Goal: Task Accomplishment & Management: Manage account settings

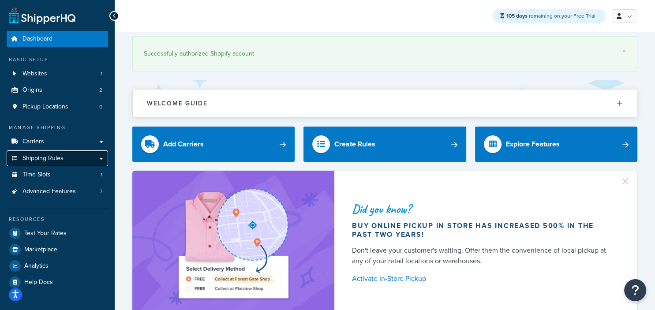
click at [60, 159] on span "Shipping Rules" at bounding box center [42, 158] width 41 height 7
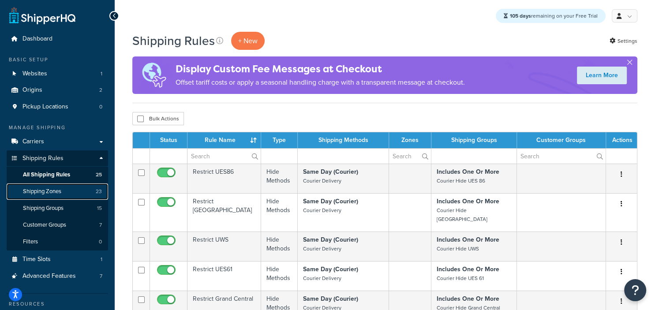
click at [61, 190] on span "Shipping Zones" at bounding box center [42, 191] width 38 height 7
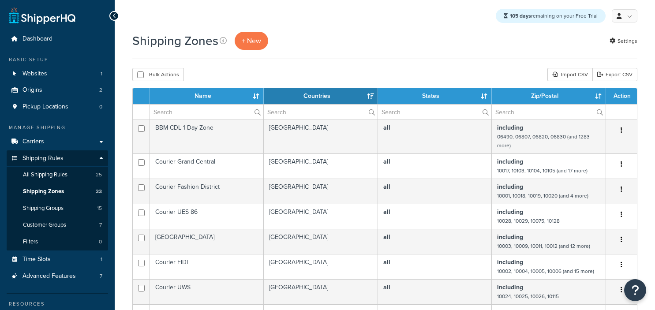
select select "15"
click at [37, 143] on span "Carriers" at bounding box center [33, 141] width 22 height 7
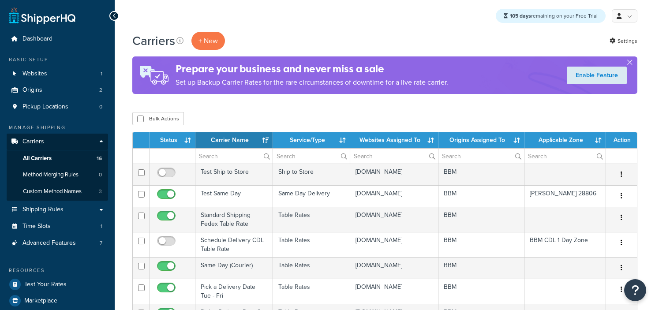
select select "15"
click at [184, 138] on th "Status" at bounding box center [172, 140] width 45 height 16
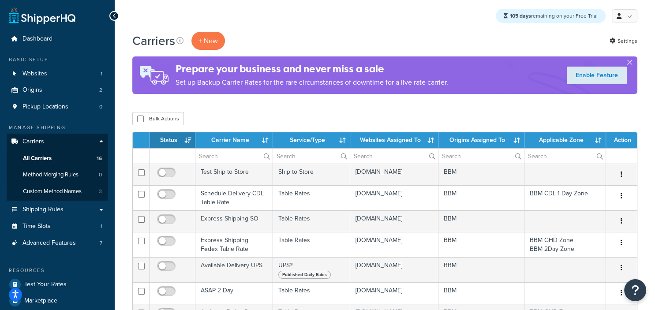
click at [184, 138] on th "Status" at bounding box center [172, 140] width 45 height 16
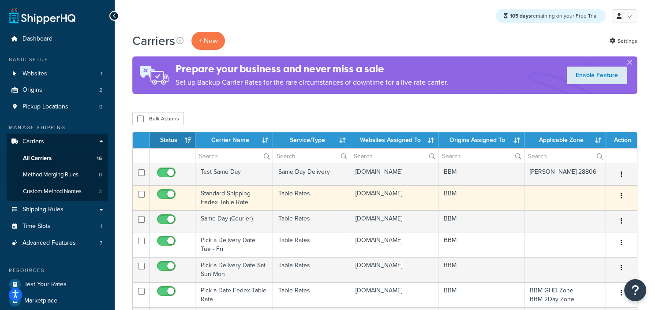
click at [234, 197] on td "Standard Shipping Fedex Table Rate" at bounding box center [234, 197] width 78 height 25
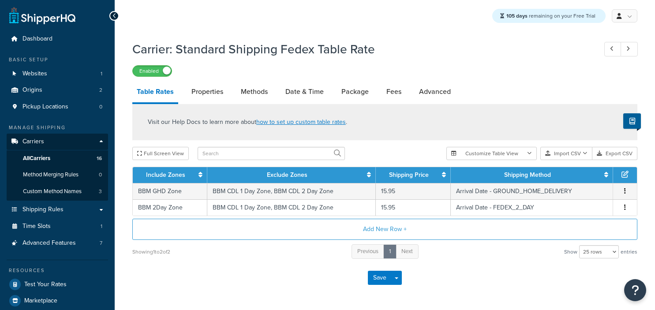
select select "25"
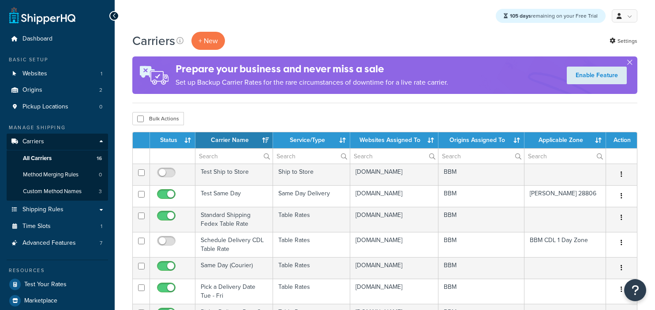
select select "15"
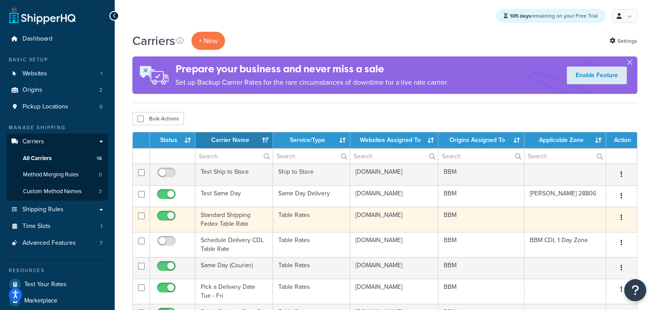
click at [230, 229] on td "Standard Shipping Fedex Table Rate" at bounding box center [234, 219] width 78 height 25
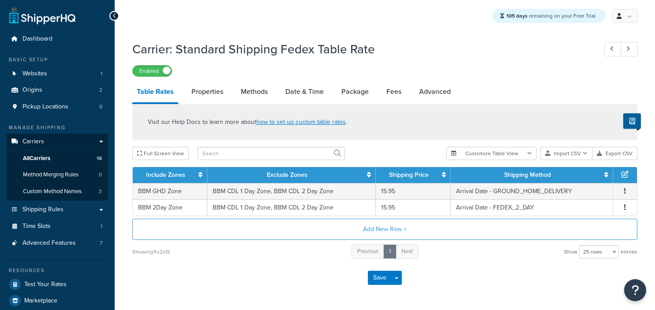
select select "25"
click at [199, 94] on link "Properties" at bounding box center [207, 91] width 41 height 21
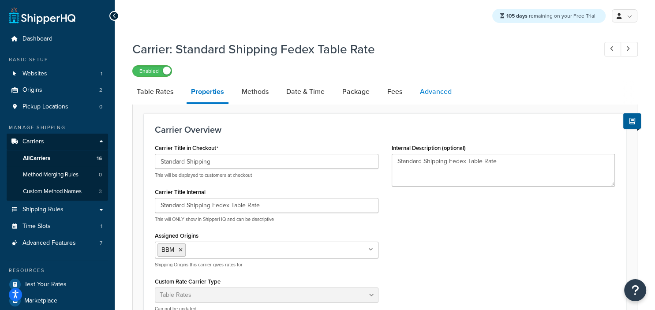
click at [436, 98] on link "Advanced" at bounding box center [435, 91] width 41 height 21
select select "false"
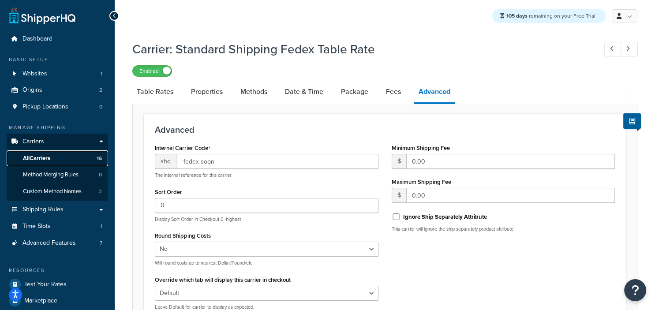
click at [49, 160] on span "All Carriers" at bounding box center [36, 158] width 27 height 7
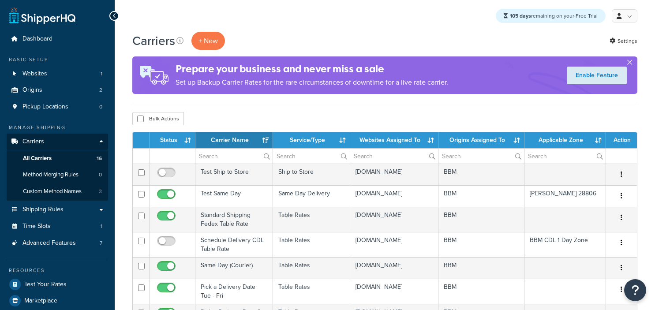
select select "15"
click at [188, 144] on th "Status" at bounding box center [172, 140] width 45 height 16
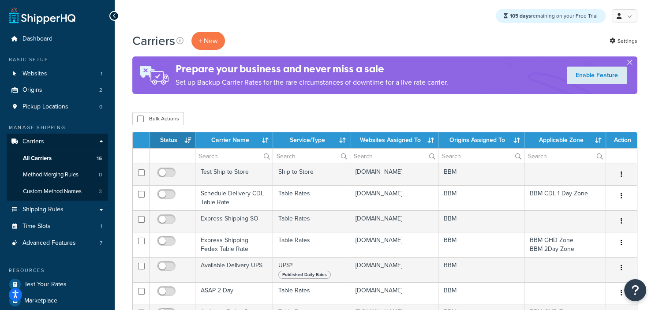
click at [186, 140] on th "Status" at bounding box center [172, 140] width 45 height 16
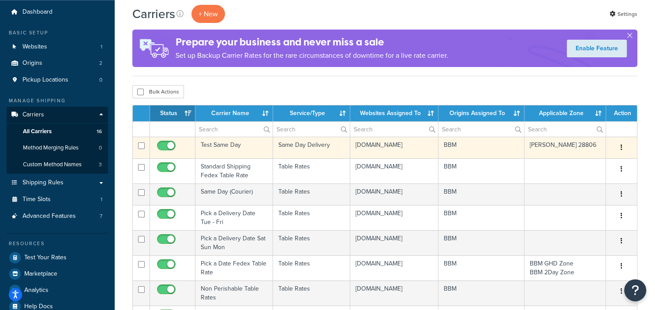
scroll to position [46, 0]
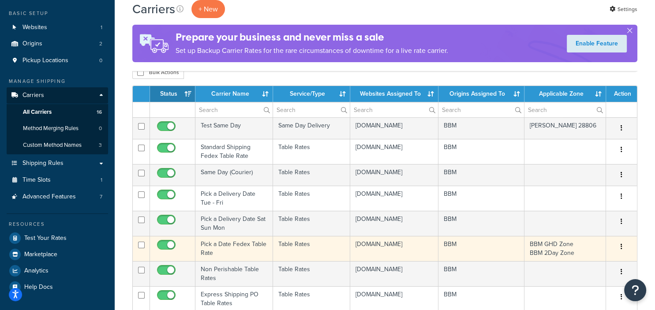
click at [245, 253] on td "Pick a Date Fedex Table Rate" at bounding box center [234, 248] width 78 height 25
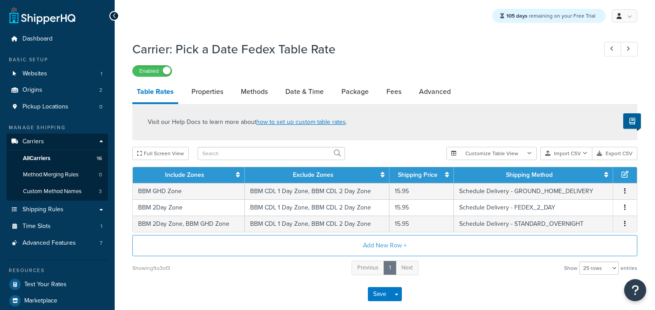
select select "25"
click at [437, 95] on link "Advanced" at bounding box center [434, 91] width 41 height 21
select select "false"
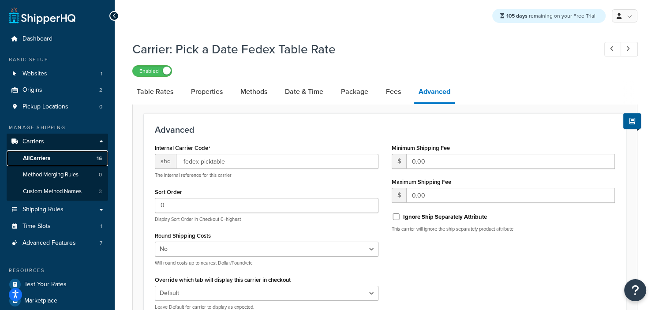
click at [45, 153] on link "All Carriers 16" at bounding box center [57, 158] width 101 height 16
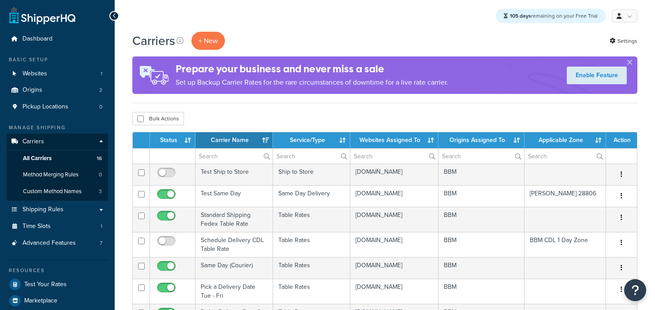
select select "15"
click at [172, 142] on th "Status" at bounding box center [172, 140] width 45 height 16
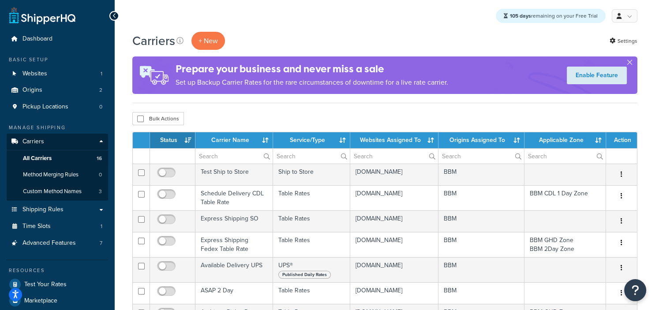
click at [172, 142] on th "Status" at bounding box center [172, 140] width 45 height 16
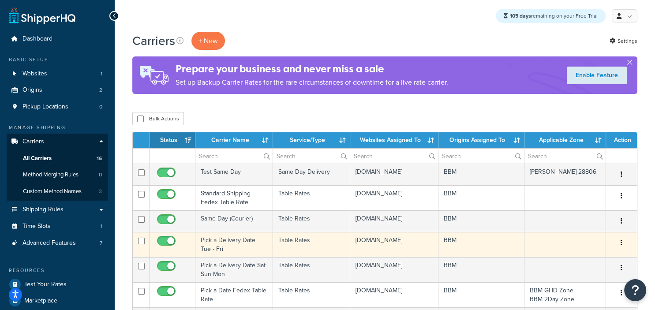
click at [207, 251] on td "Pick a Delivery Date Tue - Fri" at bounding box center [234, 244] width 78 height 25
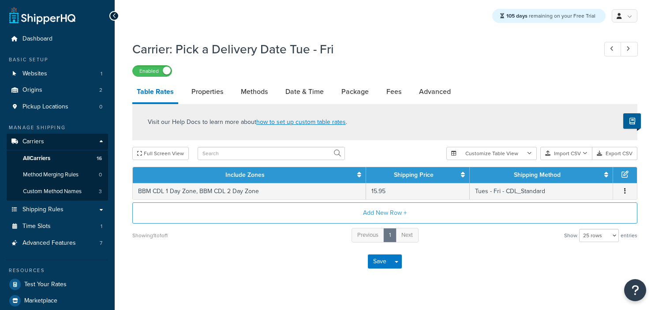
select select "25"
click at [433, 94] on link "Advanced" at bounding box center [434, 91] width 41 height 21
select select "false"
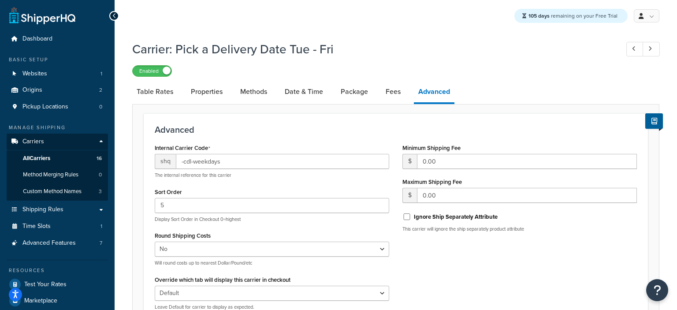
select select "25"
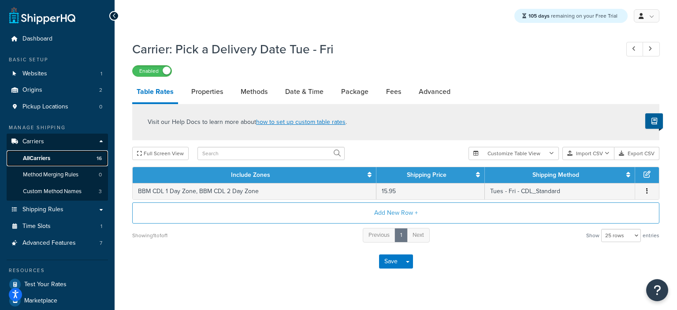
click at [59, 156] on link "All Carriers 16" at bounding box center [57, 158] width 101 height 16
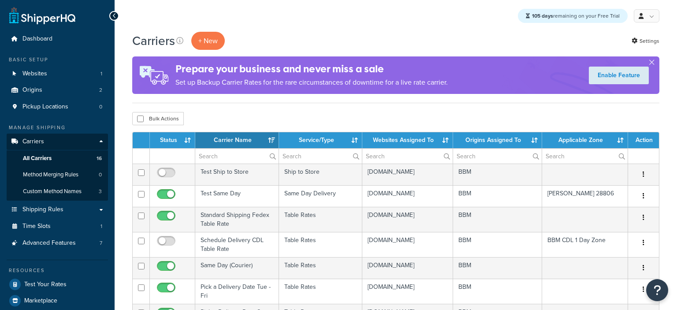
select select "15"
click at [178, 139] on th "Status" at bounding box center [172, 140] width 45 height 16
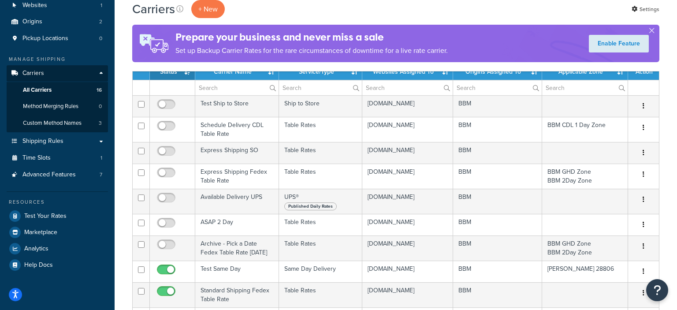
scroll to position [46, 0]
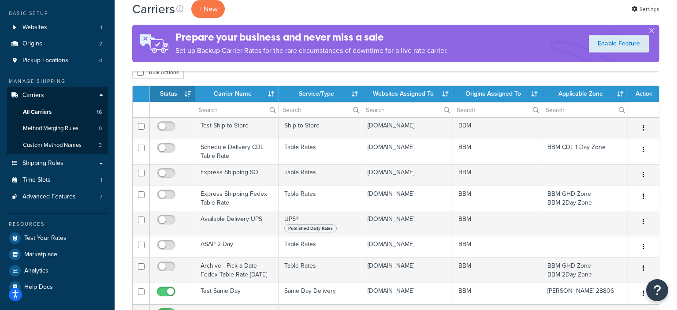
click at [175, 91] on th "Status" at bounding box center [172, 94] width 45 height 16
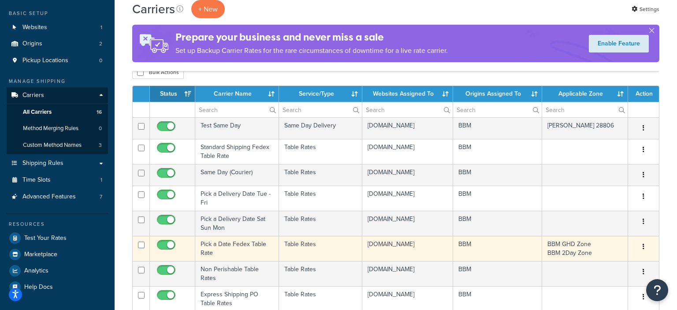
click at [222, 252] on td "Pick a Date Fedex Table Rate" at bounding box center [237, 248] width 84 height 25
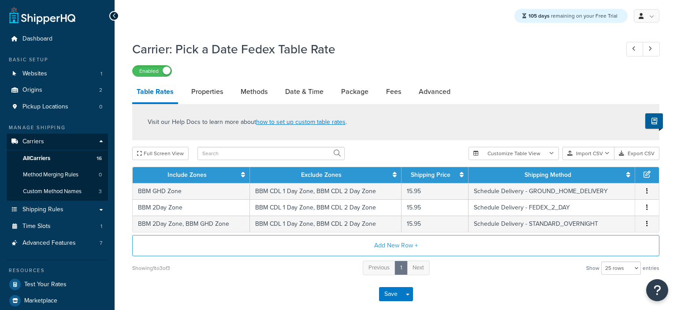
select select "25"
click at [443, 94] on link "Advanced" at bounding box center [434, 91] width 41 height 21
select select "false"
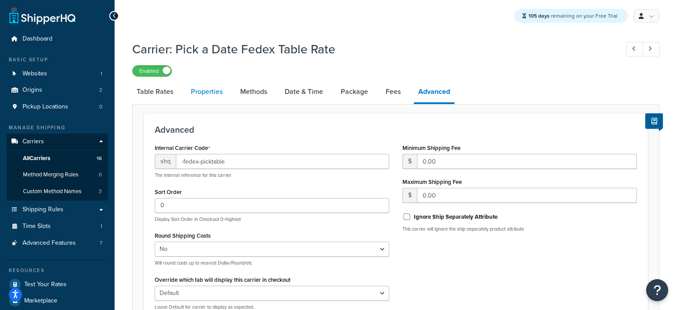
click at [209, 93] on link "Properties" at bounding box center [207, 91] width 41 height 21
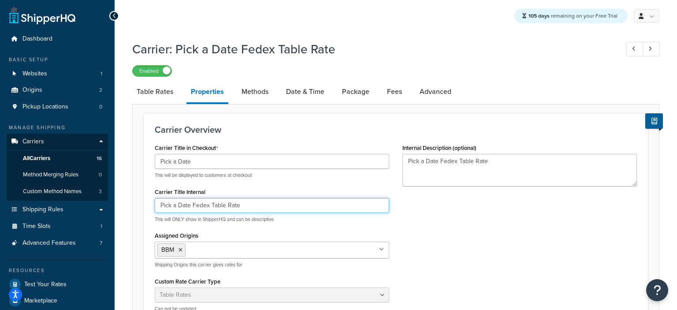
drag, startPoint x: 246, startPoint y: 202, endPoint x: 101, endPoint y: 201, distance: 145.5
click at [155, 201] on input "Pick a Date Fedex Table Rate" at bounding box center [272, 205] width 235 height 15
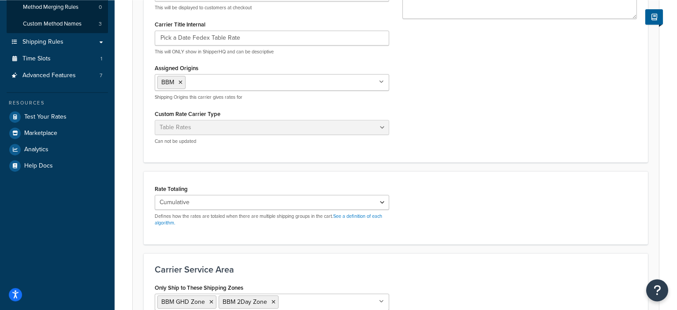
scroll to position [186, 0]
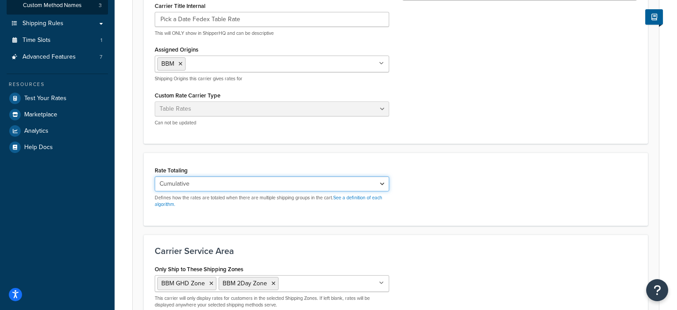
click at [383, 184] on select "Cumulative Highest Per Item Per SKU" at bounding box center [272, 183] width 235 height 15
click at [415, 177] on div "Rate Totaling Cumulative Highest Per Item Per SKU Defines how the rates are tot…" at bounding box center [396, 189] width 496 height 51
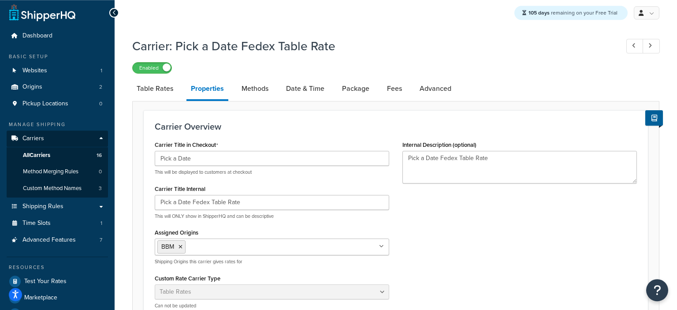
scroll to position [0, 0]
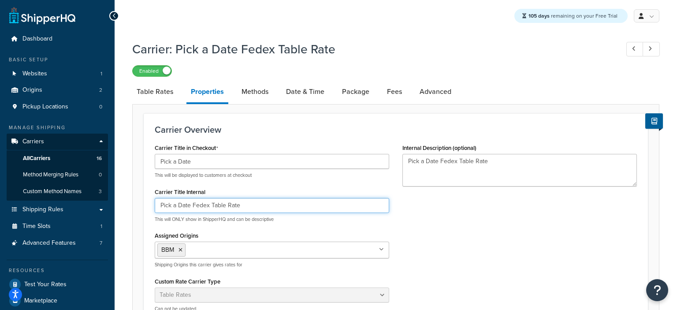
click at [283, 211] on input "Pick a Date Fedex Table Rate" at bounding box center [272, 205] width 235 height 15
drag, startPoint x: 284, startPoint y: 205, endPoint x: 242, endPoint y: 205, distance: 41.0
click at [242, 205] on input "Pick a Date Fedex Table Rate 2025-09" at bounding box center [272, 205] width 235 height 15
type input "Pick a Date Fedex Table Rate 2025-09"
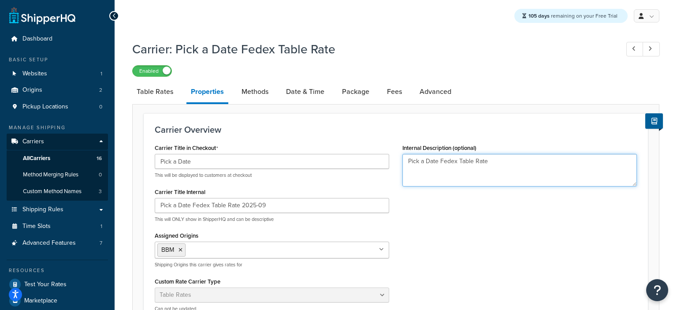
click at [543, 161] on textarea "Pick a Date Fedex Table Rate" at bounding box center [520, 170] width 235 height 33
paste textarea "2025-09"
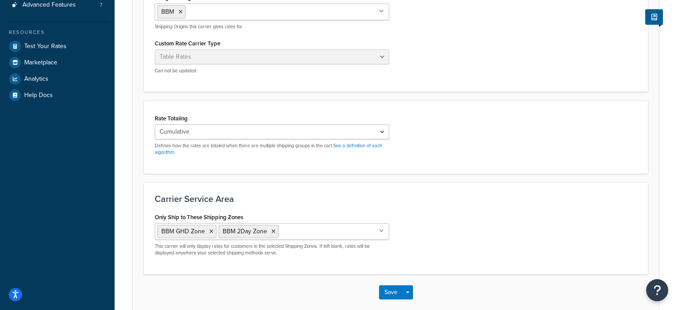
scroll to position [282, 0]
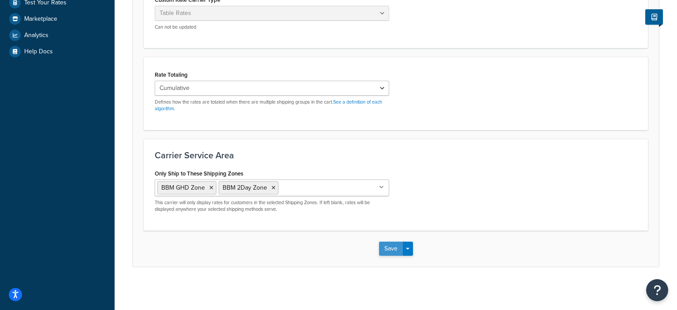
type textarea "Pick a Date Fedex Table Rate 2025-09"
click at [387, 245] on button "Save" at bounding box center [391, 249] width 24 height 14
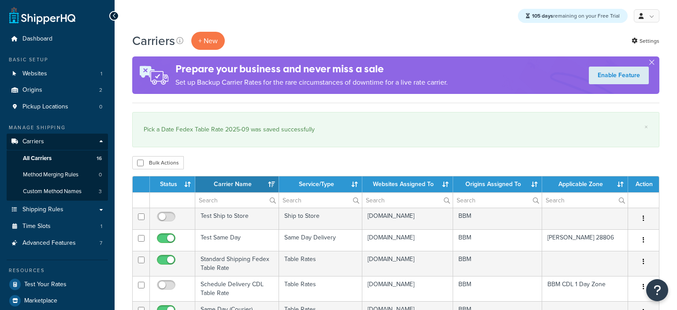
select select "15"
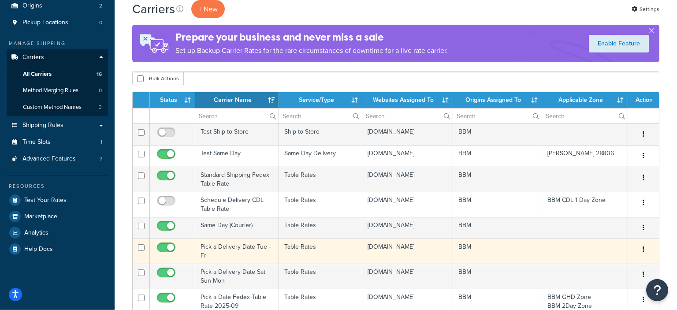
scroll to position [46, 0]
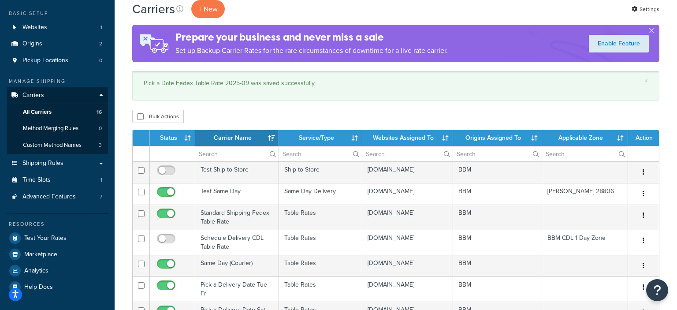
click at [165, 138] on th "Status" at bounding box center [172, 138] width 45 height 16
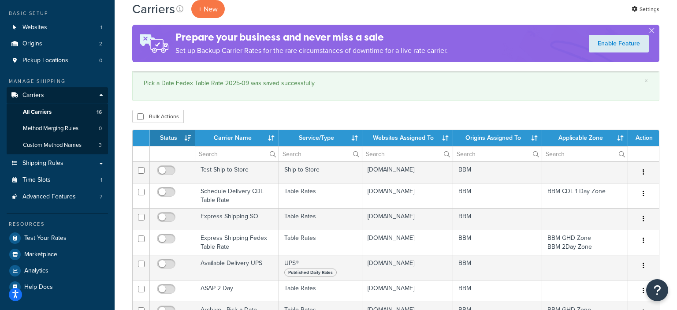
click at [166, 138] on th "Status" at bounding box center [172, 138] width 45 height 16
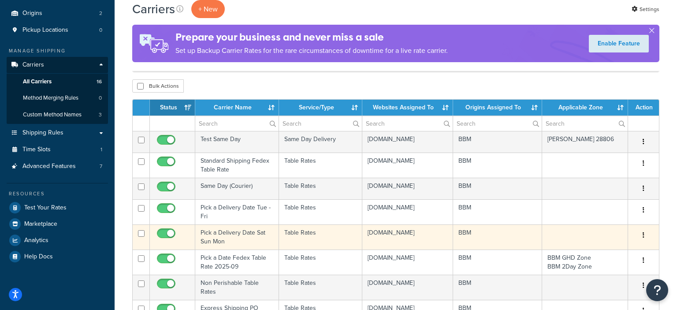
scroll to position [93, 0]
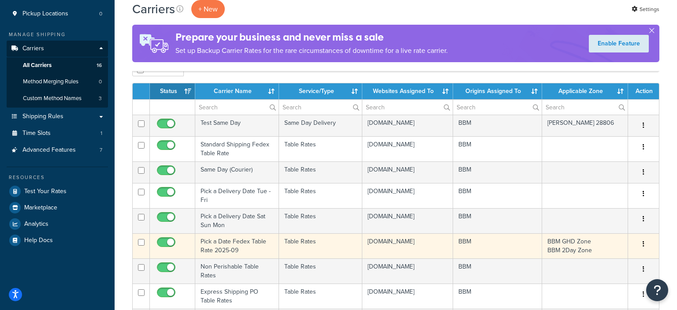
click at [224, 249] on td "Pick a Date Fedex Table Rate 2025-09" at bounding box center [237, 245] width 84 height 25
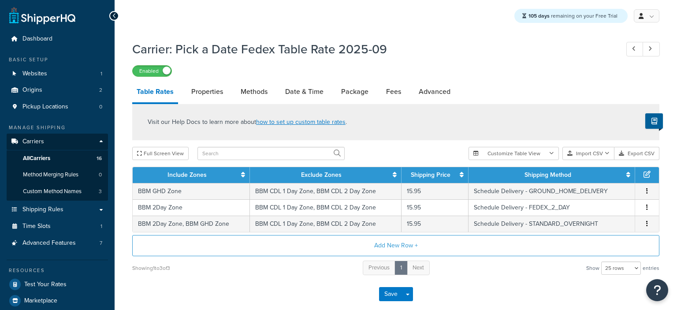
select select "25"
click at [440, 95] on link "Advanced" at bounding box center [434, 91] width 41 height 21
select select "false"
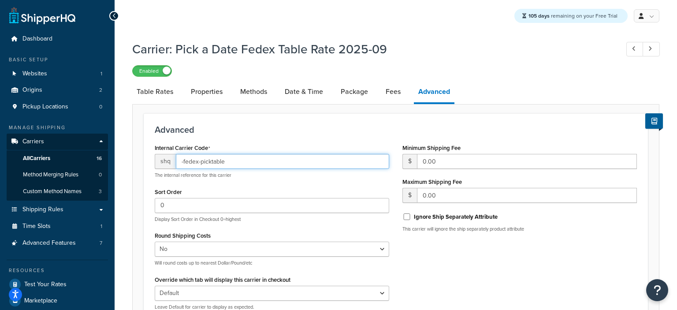
drag, startPoint x: 230, startPoint y: 160, endPoint x: 150, endPoint y: 160, distance: 79.8
click at [176, 160] on input "-fedex-picktable" at bounding box center [282, 161] width 213 height 15
click at [394, 92] on link "Fees" at bounding box center [393, 91] width 24 height 21
select select "AFTER"
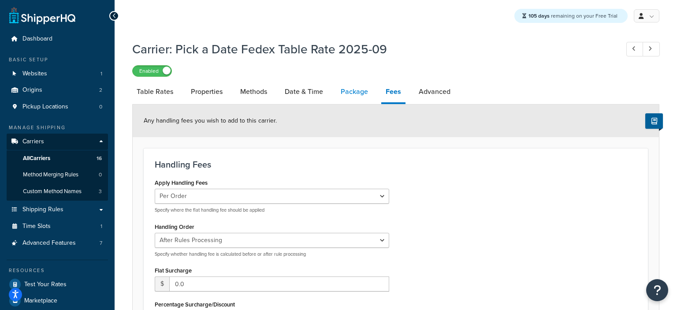
click at [348, 94] on link "Package" at bounding box center [354, 91] width 36 height 21
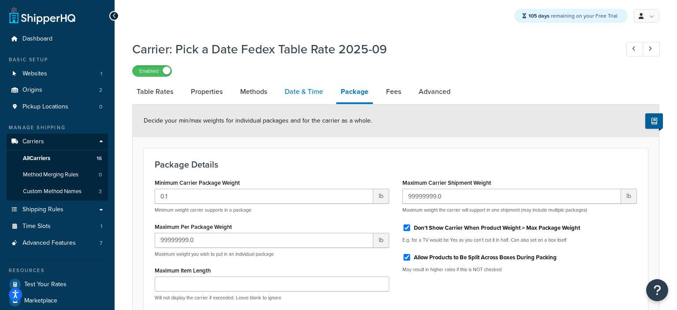
click at [315, 98] on link "Date & Time" at bounding box center [303, 91] width 47 height 21
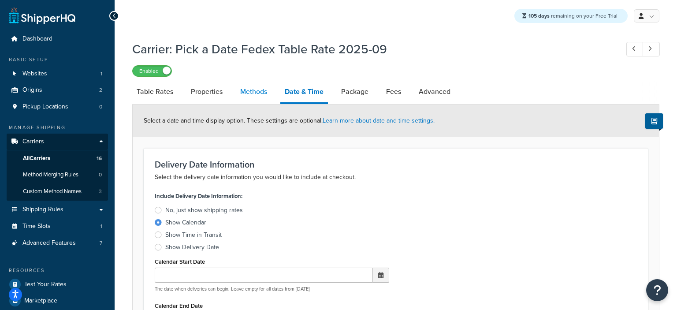
click at [244, 89] on link "Methods" at bounding box center [254, 91] width 36 height 21
select select "25"
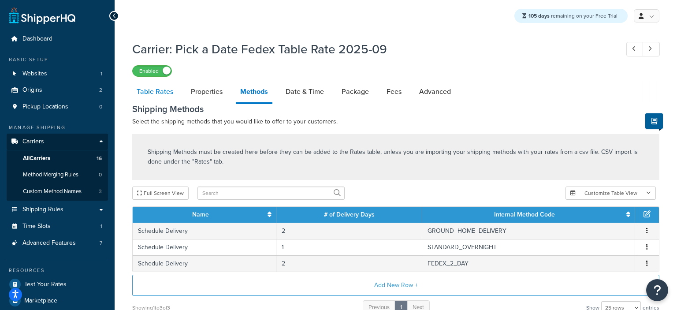
click at [163, 93] on link "Table Rates" at bounding box center [154, 91] width 45 height 21
select select "25"
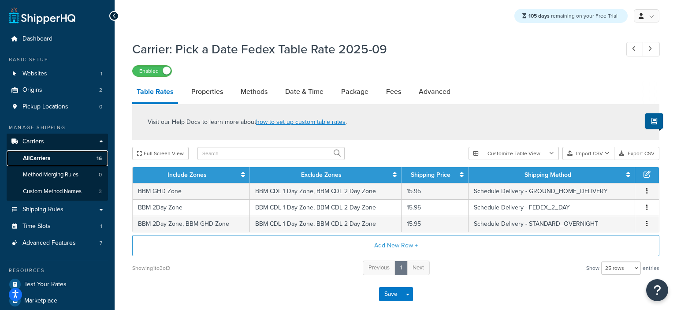
click at [38, 159] on span "All Carriers" at bounding box center [36, 158] width 27 height 7
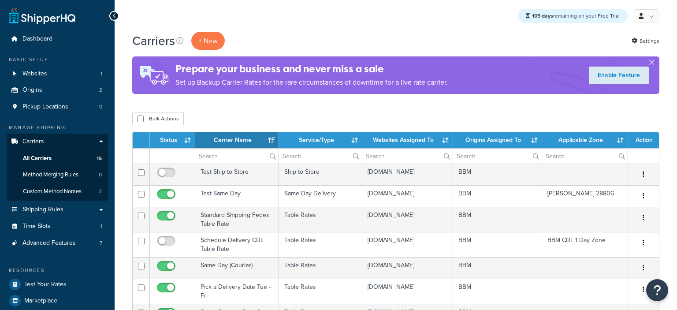
select select "15"
click at [164, 141] on th "Status" at bounding box center [172, 140] width 45 height 16
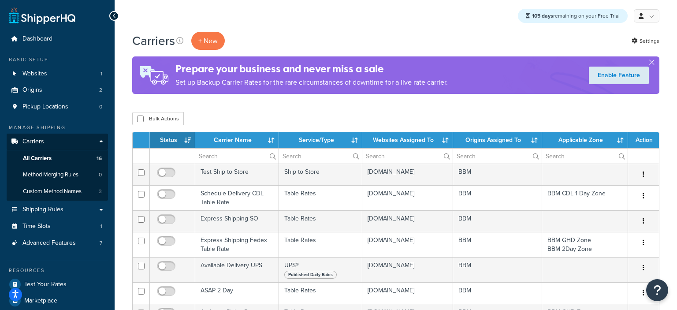
click at [172, 142] on th "Status" at bounding box center [172, 140] width 45 height 16
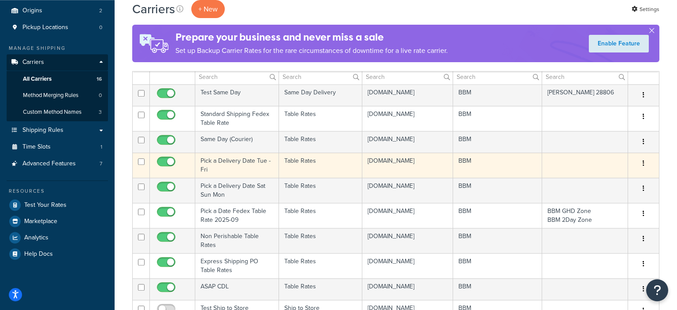
scroll to position [93, 0]
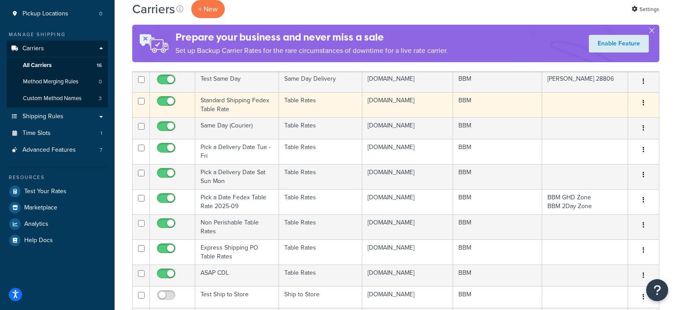
click at [224, 108] on td "Standard Shipping Fedex Table Rate" at bounding box center [237, 104] width 84 height 25
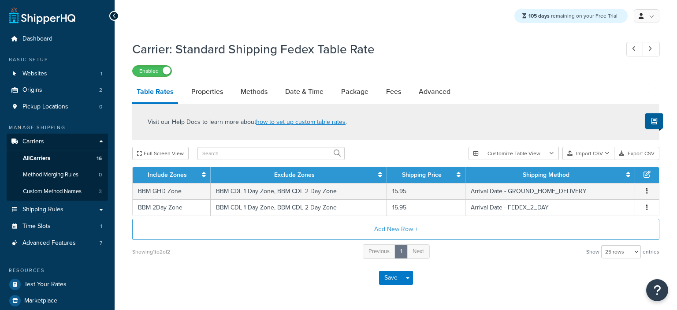
select select "25"
click at [426, 92] on link "Advanced" at bounding box center [434, 91] width 41 height 21
select select "false"
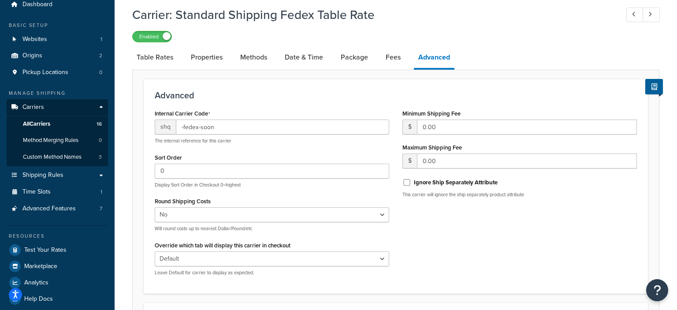
scroll to position [29, 0]
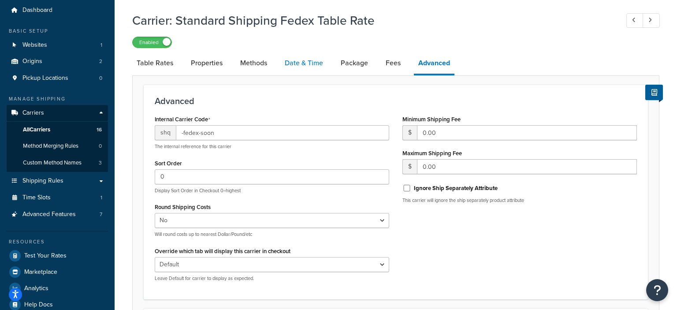
click at [310, 66] on link "Date & Time" at bounding box center [303, 62] width 47 height 21
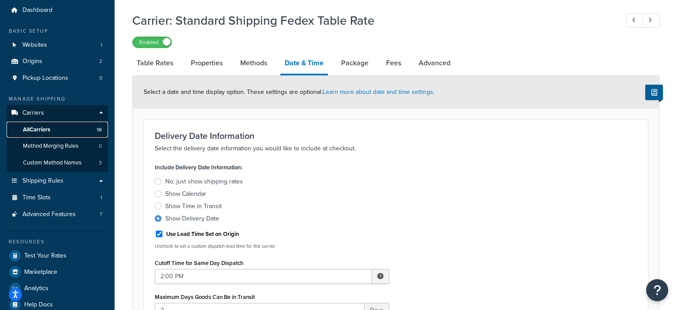
click at [37, 130] on span "All Carriers" at bounding box center [36, 129] width 27 height 7
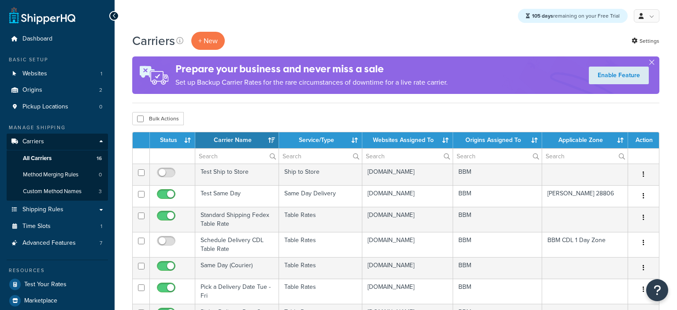
select select "15"
click at [183, 138] on th "Status" at bounding box center [172, 140] width 45 height 16
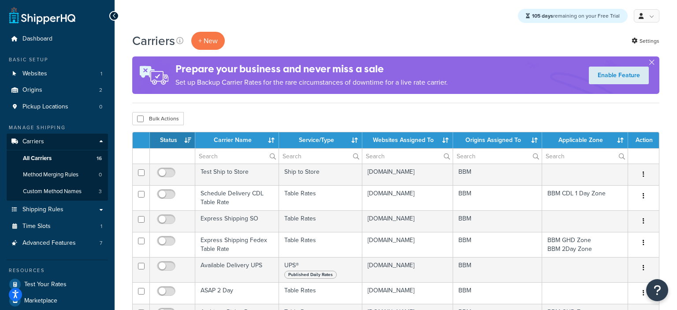
click at [173, 139] on th "Status" at bounding box center [172, 140] width 45 height 16
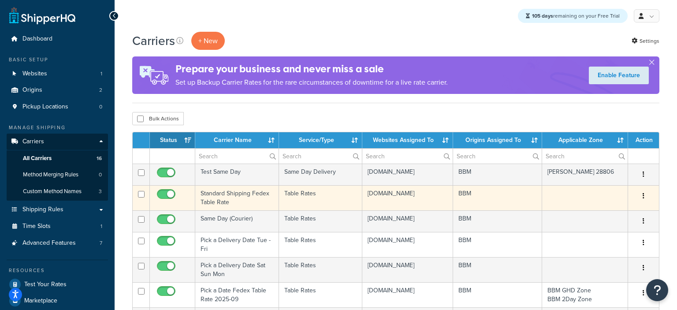
click at [209, 197] on td "Standard Shipping Fedex Table Rate" at bounding box center [237, 197] width 84 height 25
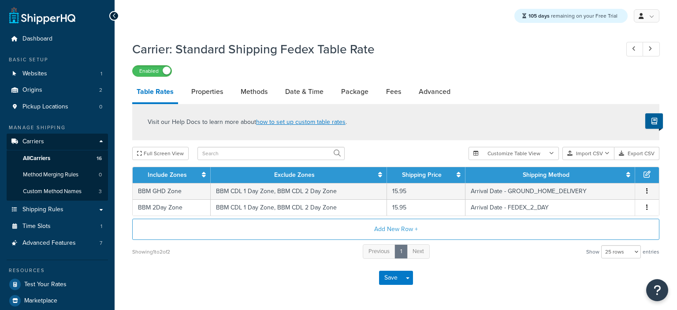
select select "25"
click at [214, 94] on link "Properties" at bounding box center [207, 91] width 41 height 21
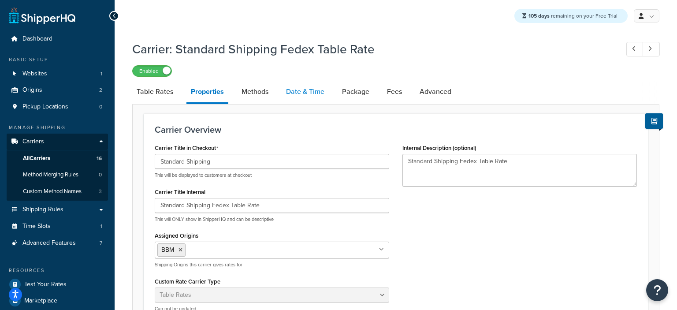
click at [295, 91] on link "Date & Time" at bounding box center [305, 91] width 47 height 21
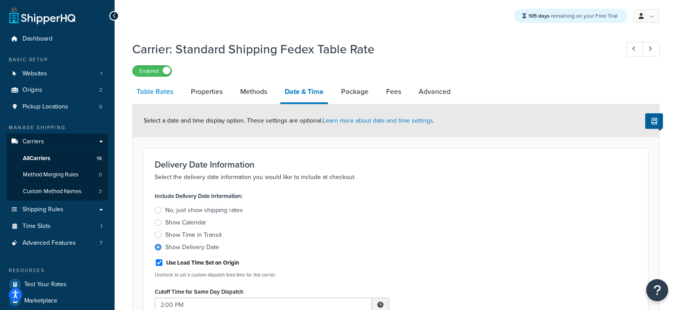
click at [160, 93] on link "Table Rates" at bounding box center [154, 91] width 45 height 21
select select "25"
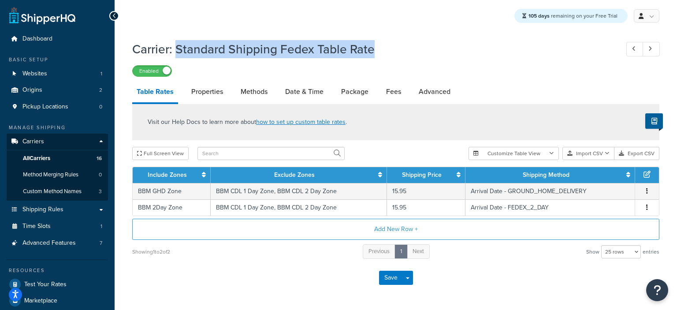
drag, startPoint x: 369, startPoint y: 48, endPoint x: 178, endPoint y: 50, distance: 191.4
click at [178, 50] on h1 "Carrier: Standard Shipping Fedex Table Rate" at bounding box center [371, 49] width 478 height 17
copy h1 "Standard Shipping Fedex Table Rate"
click at [224, 91] on link "Properties" at bounding box center [207, 91] width 41 height 21
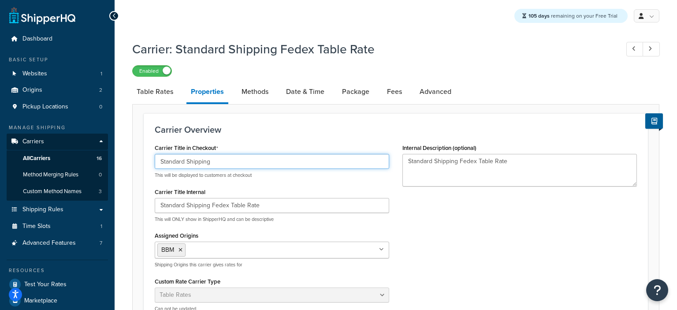
drag, startPoint x: 219, startPoint y: 164, endPoint x: 99, endPoint y: 164, distance: 119.5
click at [155, 164] on input "Standard Shipping" at bounding box center [272, 161] width 235 height 15
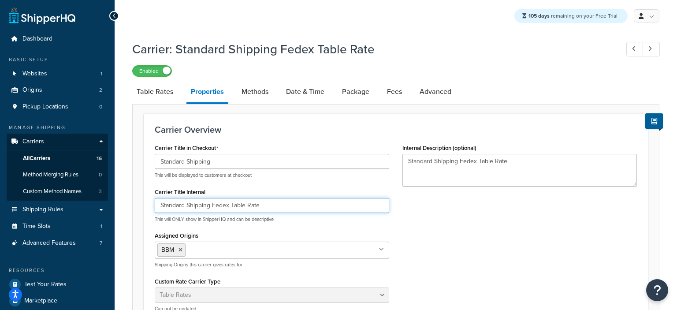
drag, startPoint x: 267, startPoint y: 205, endPoint x: 113, endPoint y: 205, distance: 153.9
click at [155, 205] on input "Standard Shipping Fedex Table Rate" at bounding box center [272, 205] width 235 height 15
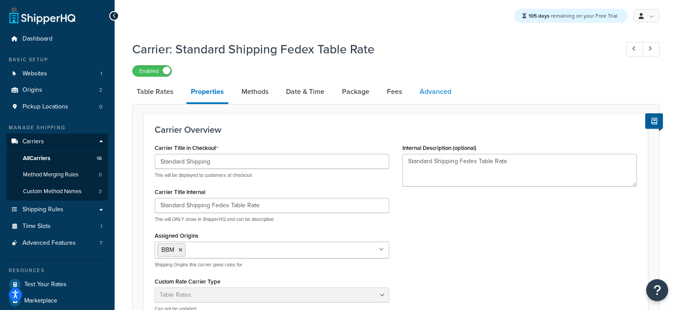
click at [429, 87] on link "Advanced" at bounding box center [435, 91] width 41 height 21
select select "false"
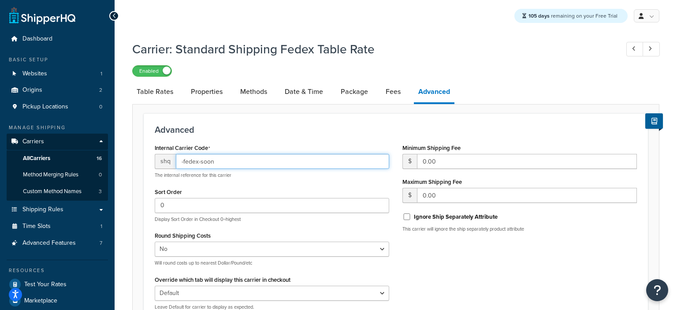
drag, startPoint x: 220, startPoint y: 161, endPoint x: 105, endPoint y: 163, distance: 114.7
click at [176, 164] on input "-fedex-soon" at bounding box center [282, 161] width 213 height 15
click at [310, 94] on link "Date & Time" at bounding box center [303, 91] width 47 height 21
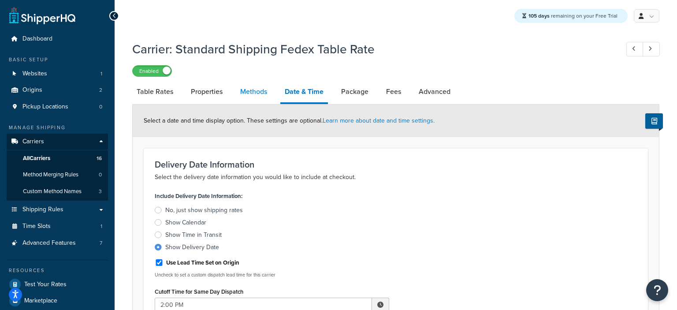
click at [263, 90] on link "Methods" at bounding box center [254, 91] width 36 height 21
select select "25"
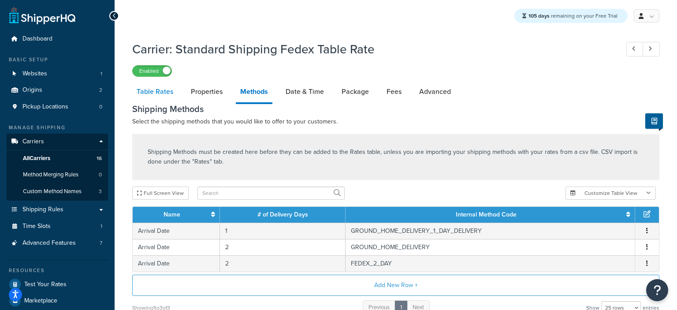
click at [161, 96] on link "Table Rates" at bounding box center [154, 91] width 45 height 21
select select "25"
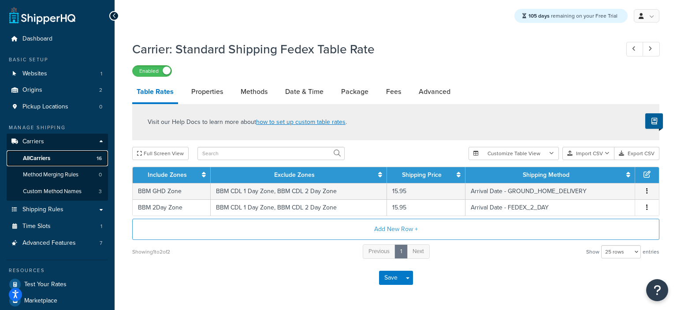
click at [43, 157] on span "All Carriers" at bounding box center [36, 158] width 27 height 7
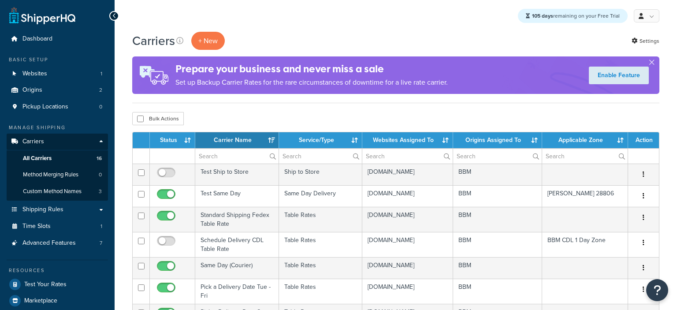
select select "15"
click at [181, 135] on th "Status" at bounding box center [172, 140] width 45 height 16
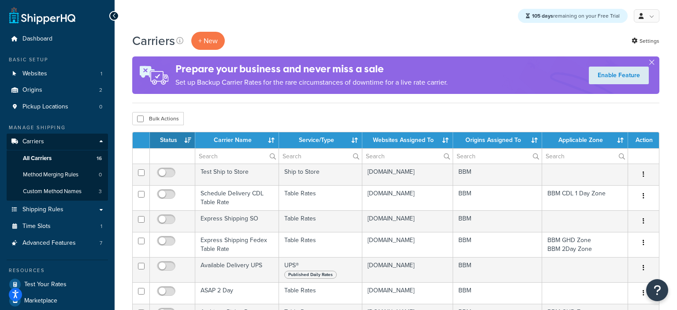
click at [181, 138] on th "Status" at bounding box center [172, 140] width 45 height 16
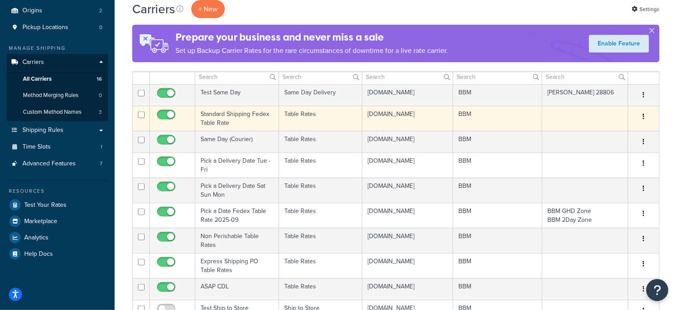
scroll to position [93, 0]
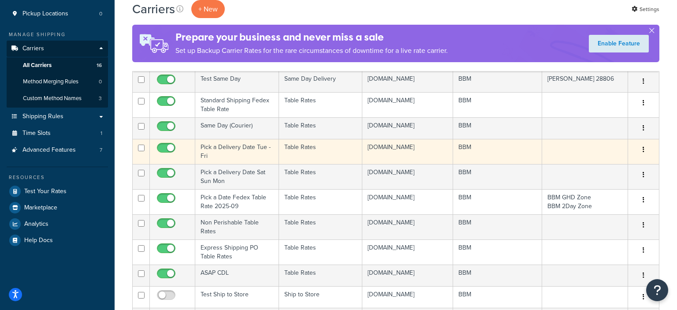
click at [210, 155] on td "Pick a Delivery Date Tue - Fri" at bounding box center [237, 151] width 84 height 25
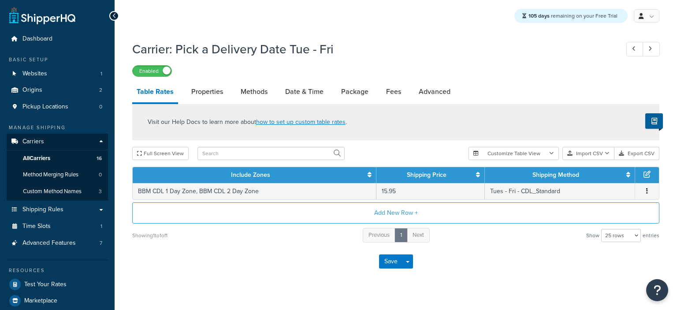
select select "25"
click at [208, 95] on link "Properties" at bounding box center [207, 91] width 41 height 21
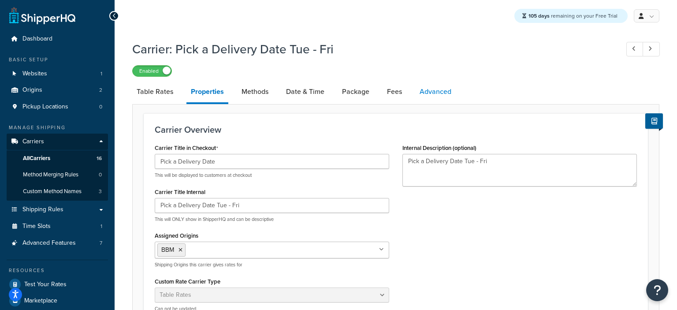
click at [437, 93] on link "Advanced" at bounding box center [435, 91] width 41 height 21
select select "false"
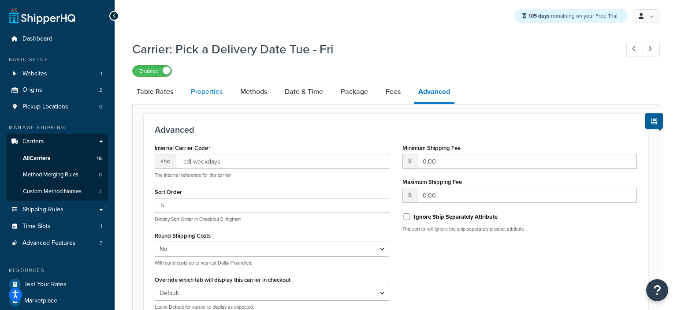
click at [216, 96] on link "Properties" at bounding box center [207, 91] width 41 height 21
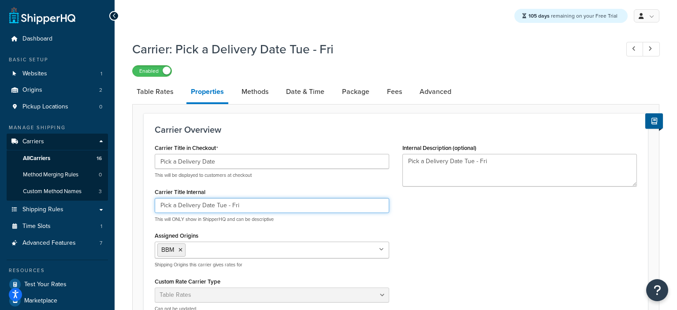
drag, startPoint x: 251, startPoint y: 206, endPoint x: 113, endPoint y: 206, distance: 138.4
click at [155, 206] on input "Pick a Delivery Date Tue - Fri" at bounding box center [272, 205] width 235 height 15
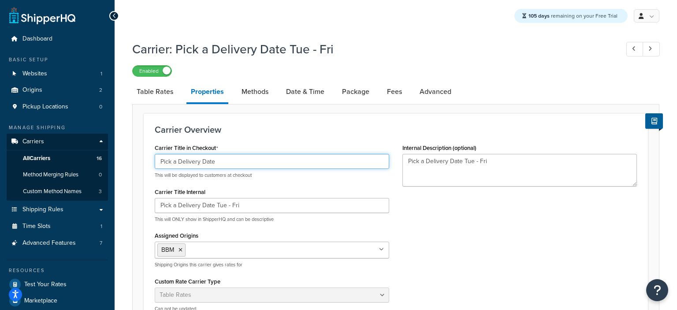
drag, startPoint x: 234, startPoint y: 163, endPoint x: 45, endPoint y: 144, distance: 190.1
click at [155, 154] on input "Pick a Delivery Date" at bounding box center [272, 161] width 235 height 15
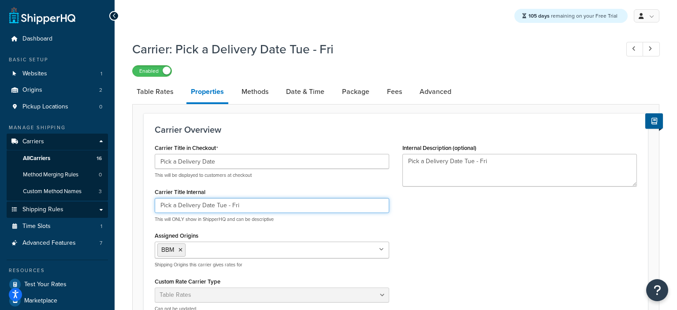
drag, startPoint x: 254, startPoint y: 205, endPoint x: 89, endPoint y: 204, distance: 164.9
click at [155, 204] on input "Pick a Delivery Date Tue - Fri" at bounding box center [272, 205] width 235 height 15
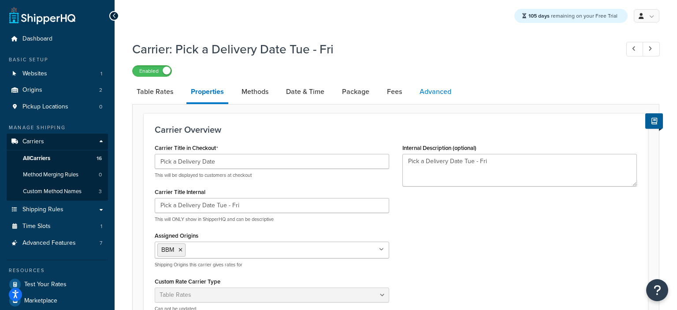
click at [429, 94] on link "Advanced" at bounding box center [435, 91] width 41 height 21
select select "false"
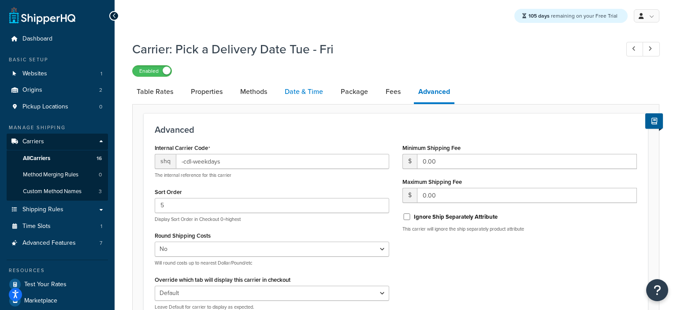
click at [314, 93] on link "Date & Time" at bounding box center [303, 91] width 47 height 21
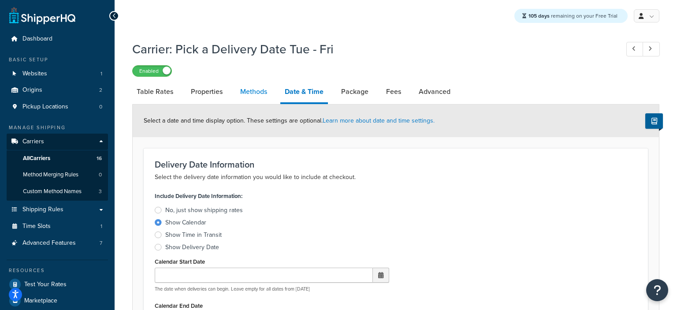
click at [257, 91] on link "Methods" at bounding box center [254, 91] width 36 height 21
select select "25"
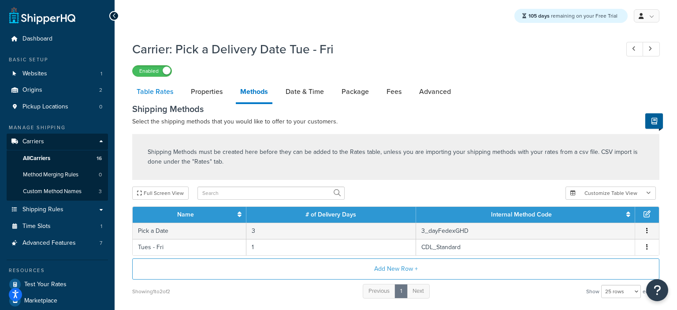
click at [165, 95] on link "Table Rates" at bounding box center [154, 91] width 45 height 21
select select "25"
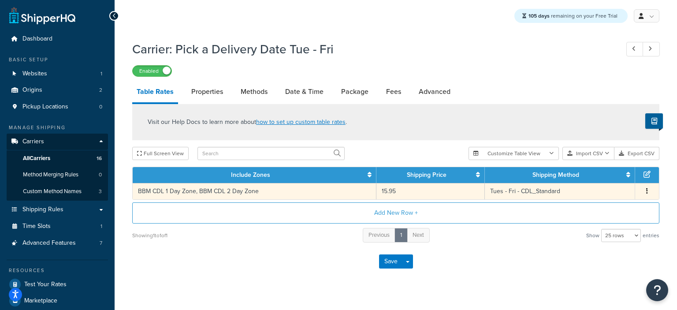
click at [248, 193] on td "BBM CDL 1 Day Zone, BBM CDL 2 Day Zone" at bounding box center [255, 191] width 244 height 16
select select "181855"
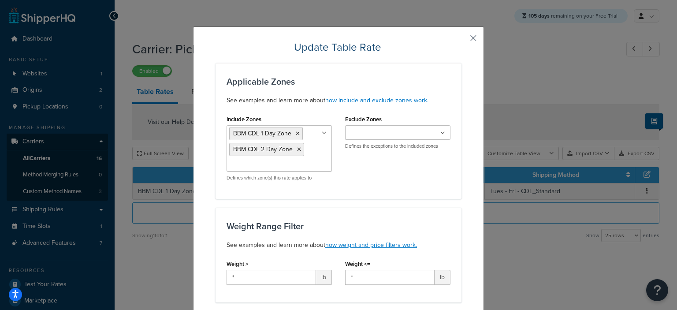
click at [462, 40] on button "button" at bounding box center [460, 41] width 2 height 2
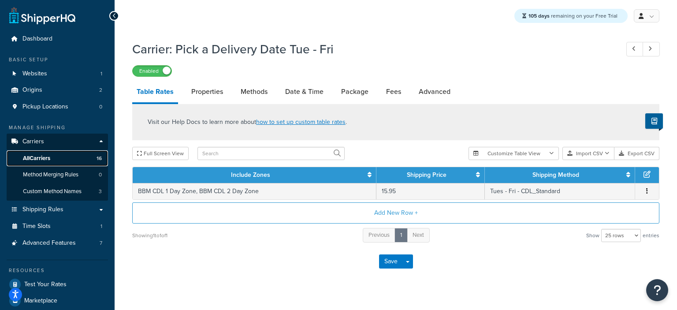
click at [44, 160] on span "All Carriers" at bounding box center [36, 158] width 27 height 7
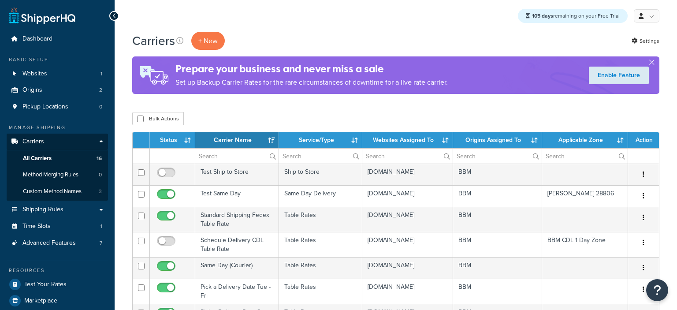
select select "15"
click at [176, 140] on th "Status" at bounding box center [172, 140] width 45 height 16
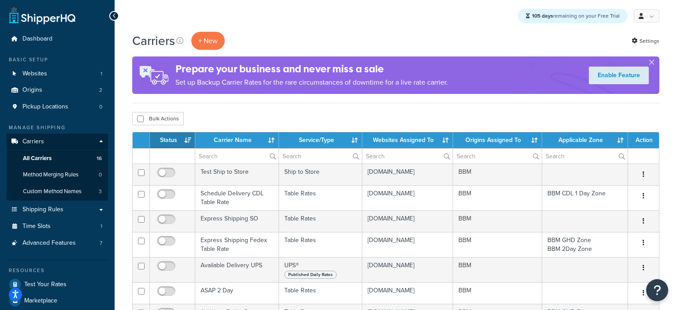
click at [177, 140] on th "Status" at bounding box center [172, 140] width 45 height 16
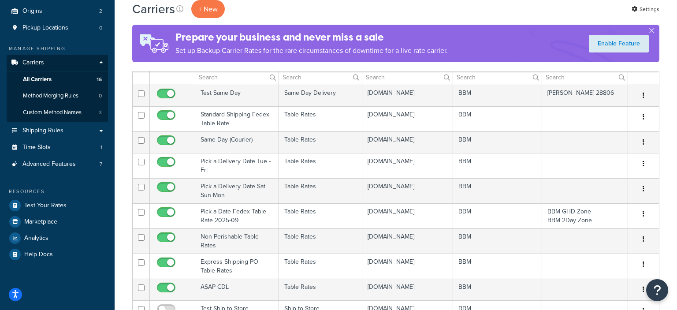
scroll to position [93, 0]
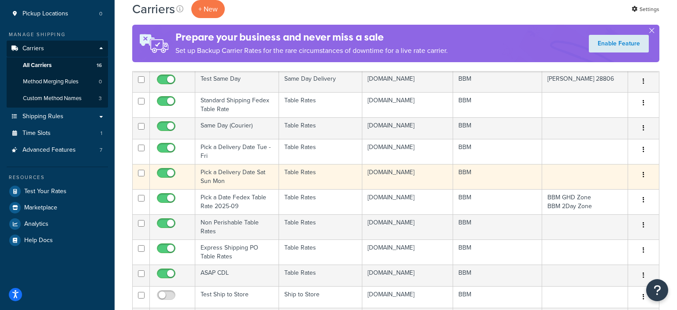
click at [218, 183] on td "Pick a Delivery Date Sat Sun Mon" at bounding box center [237, 176] width 84 height 25
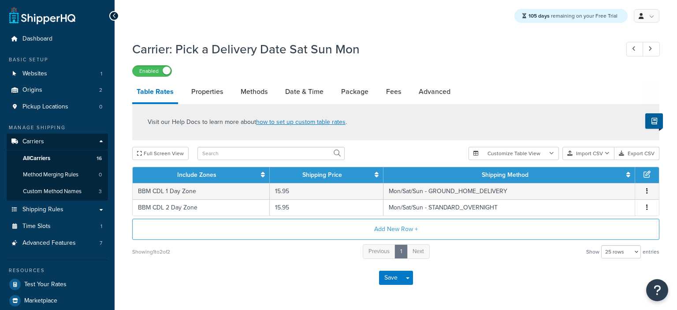
select select "25"
click at [438, 88] on link "Advanced" at bounding box center [434, 91] width 41 height 21
select select "false"
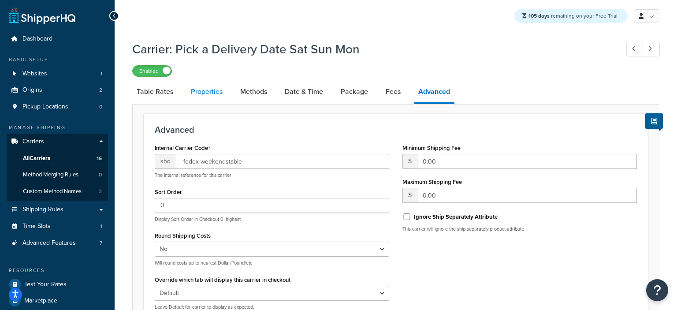
click at [217, 94] on link "Properties" at bounding box center [207, 91] width 41 height 21
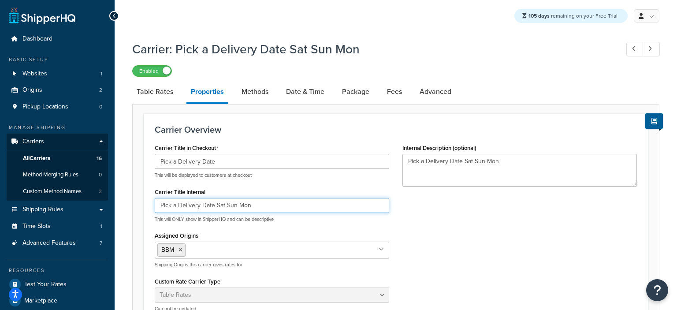
drag, startPoint x: 265, startPoint y: 204, endPoint x: 101, endPoint y: 206, distance: 164.0
click at [155, 206] on input "Pick a Delivery Date Sat Sun Mon" at bounding box center [272, 205] width 235 height 15
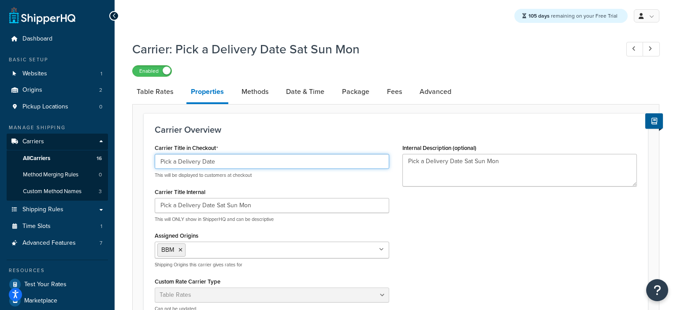
drag, startPoint x: 237, startPoint y: 163, endPoint x: 106, endPoint y: 162, distance: 130.5
click at [155, 164] on input "Pick a Delivery Date" at bounding box center [272, 161] width 235 height 15
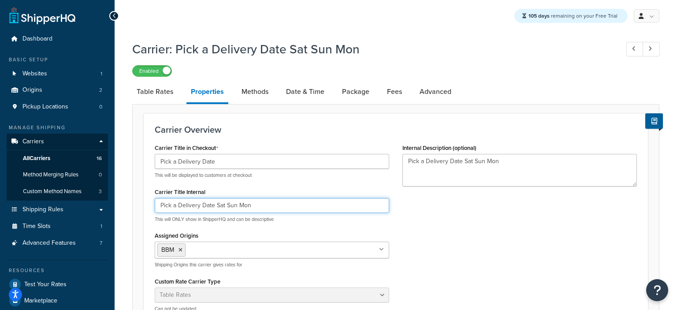
drag, startPoint x: 243, startPoint y: 205, endPoint x: 112, endPoint y: 205, distance: 130.9
click at [155, 205] on input "Pick a Delivery Date Sat Sun Mon" at bounding box center [272, 205] width 235 height 15
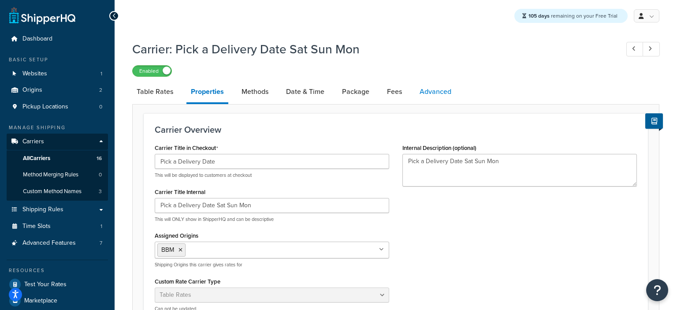
click at [436, 93] on link "Advanced" at bounding box center [435, 91] width 41 height 21
select select "false"
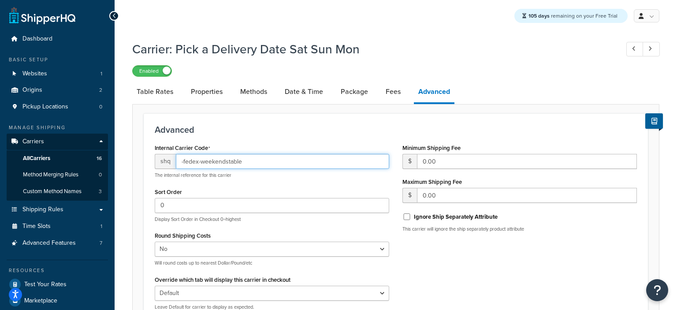
drag, startPoint x: 261, startPoint y: 160, endPoint x: 116, endPoint y: 159, distance: 144.2
click at [176, 159] on input "-fedex-weekendstable" at bounding box center [282, 161] width 213 height 15
click at [306, 90] on link "Date & Time" at bounding box center [303, 91] width 47 height 21
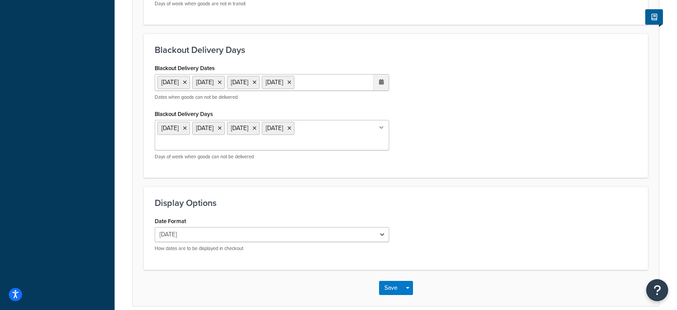
scroll to position [745, 0]
